Goal: Check status: Check status

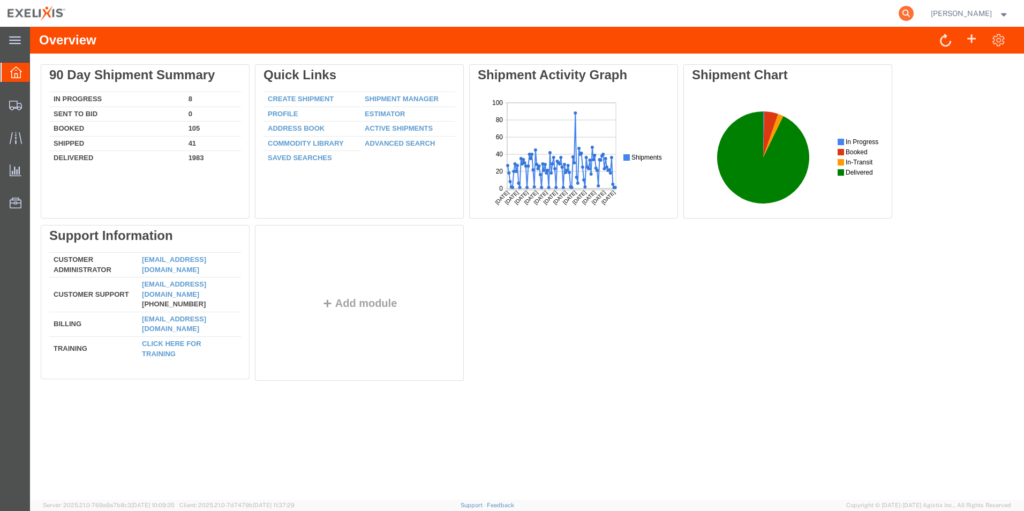
click at [914, 14] on icon at bounding box center [906, 13] width 15 height 15
click at [736, 17] on input "search" at bounding box center [736, 14] width 326 height 26
paste input "927457989"
type input "927457989"
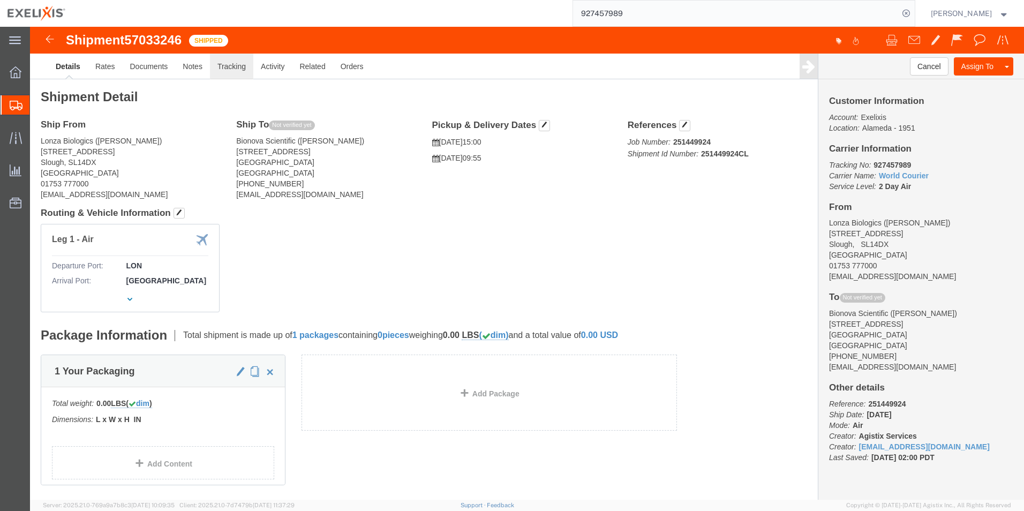
click link "Tracking"
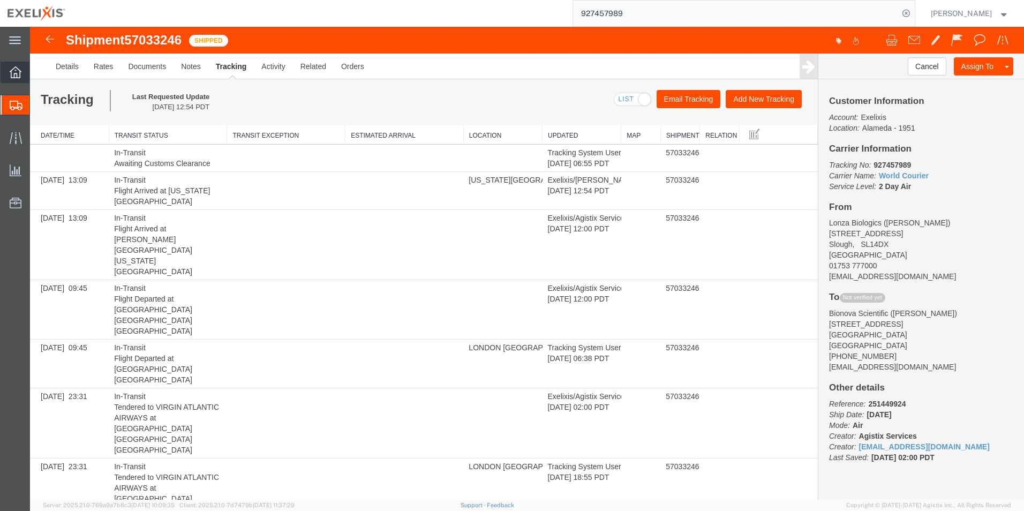
click at [17, 70] on icon at bounding box center [16, 72] width 12 height 12
